Goal: Information Seeking & Learning: Find specific fact

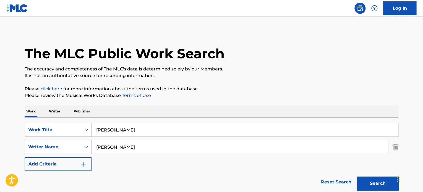
click at [122, 132] on input "Lamine Yamal" at bounding box center [244, 129] width 307 height 13
paste input "Arriba la Barbiza"
type input "Arriba la Barbiza"
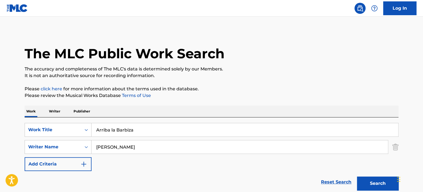
click at [239, 89] on p "Please click here for more information about the terms used in the database." at bounding box center [212, 89] width 374 height 7
drag, startPoint x: 192, startPoint y: 139, endPoint x: 0, endPoint y: 134, distance: 192.4
click at [0, 134] on main "The MLC Public Work Search The accuracy and completeness of The MLC's data is d…" at bounding box center [211, 115] width 423 height 197
click at [149, 144] on input "Farias Cabrera" at bounding box center [239, 146] width 296 height 13
drag, startPoint x: 95, startPoint y: 150, endPoint x: 7, endPoint y: 150, distance: 88.2
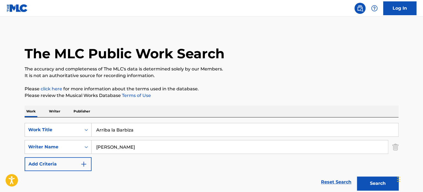
click at [7, 150] on main "The MLC Public Work Search The accuracy and completeness of The MLC's data is d…" at bounding box center [211, 115] width 423 height 197
type input "r"
type input "Rolando Z"
click at [185, 145] on input "Rolando Z" at bounding box center [239, 146] width 296 height 13
type input "Rolando Zapata"
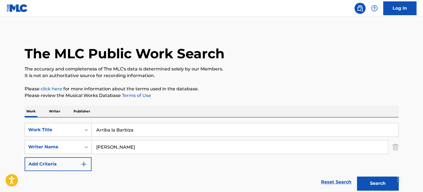
click at [357, 177] on button "Search" at bounding box center [377, 184] width 41 height 14
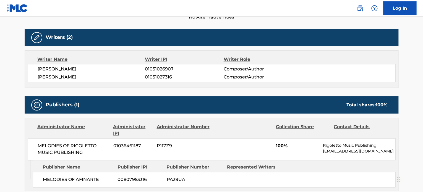
scroll to position [221, 0]
